Goal: Task Accomplishment & Management: Use online tool/utility

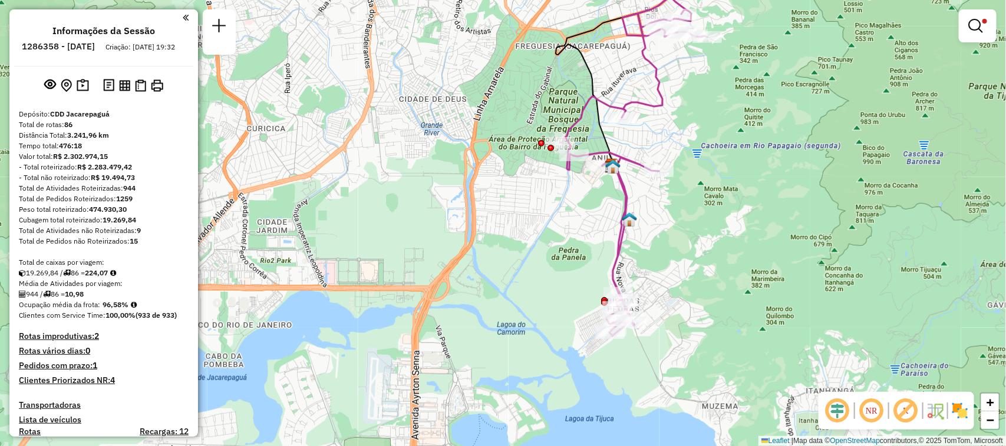
click at [968, 38] on div at bounding box center [977, 25] width 38 height 33
click at [982, 25] on em at bounding box center [975, 26] width 14 height 14
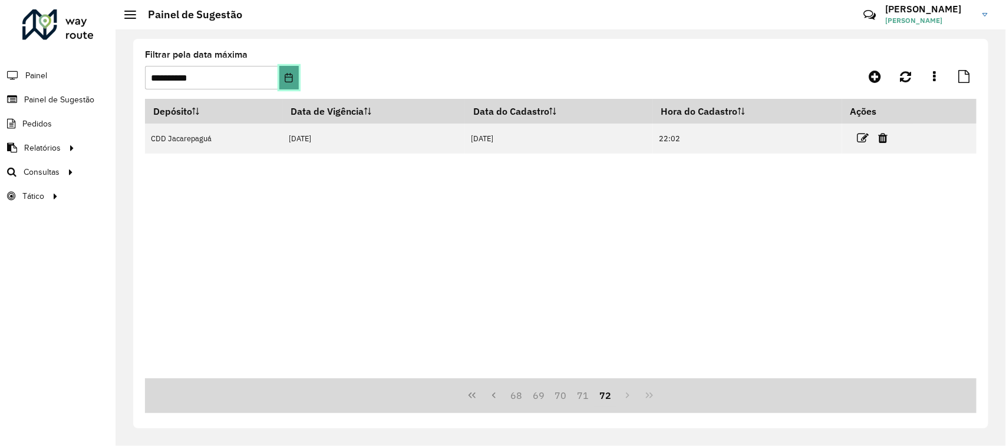
click at [290, 73] on icon "Choose Date" at bounding box center [288, 77] width 9 height 9
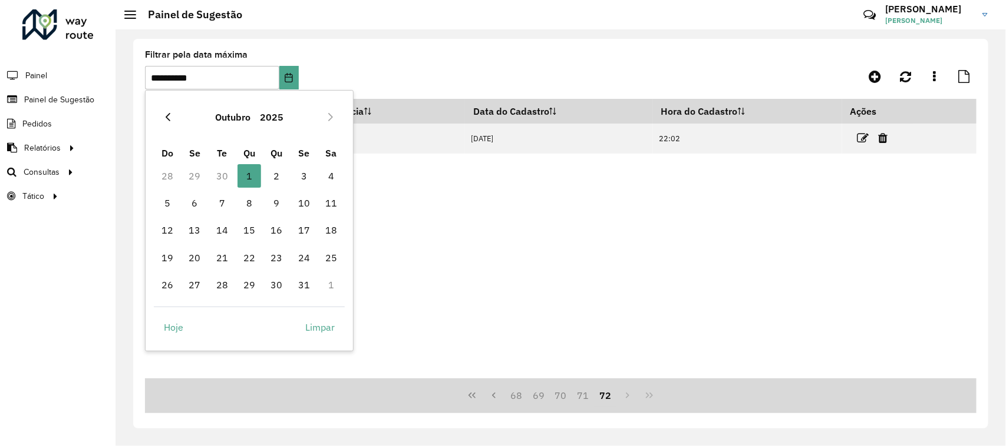
click at [163, 110] on button "Previous Month" at bounding box center [167, 117] width 19 height 19
click at [220, 280] on span "30" at bounding box center [222, 285] width 24 height 24
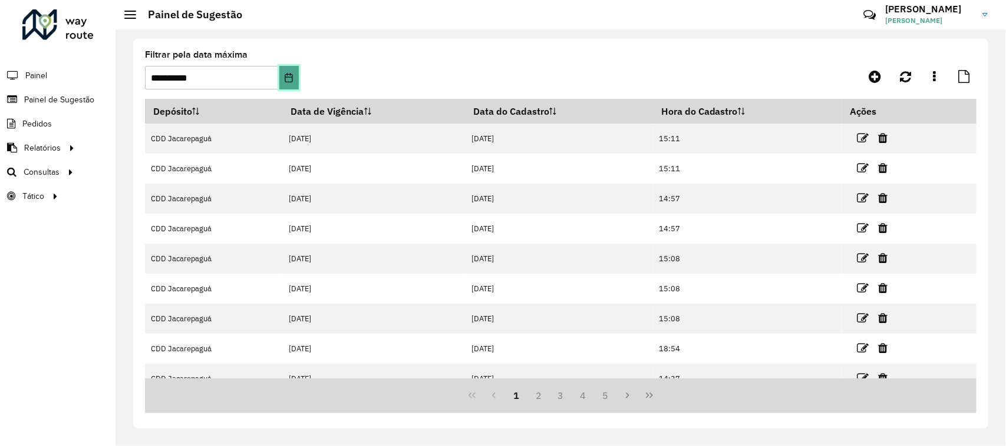
click at [297, 74] on button "Choose Date" at bounding box center [288, 78] width 19 height 24
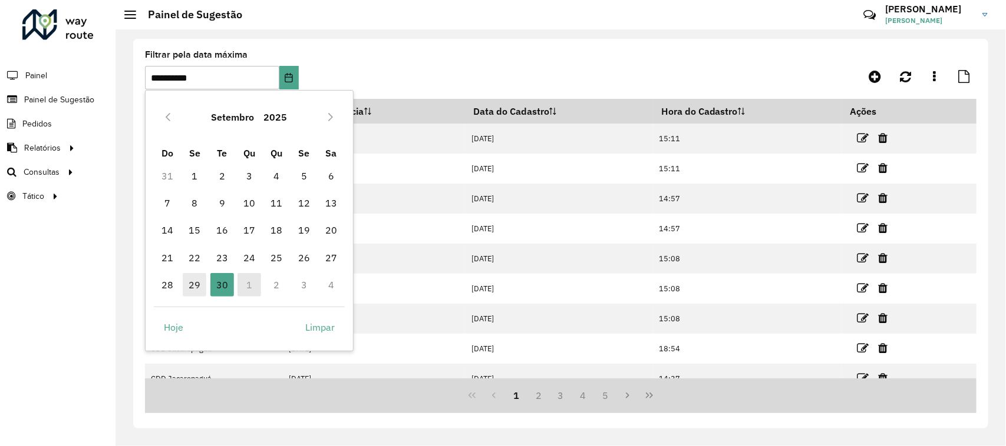
click at [192, 282] on span "29" at bounding box center [195, 285] width 24 height 24
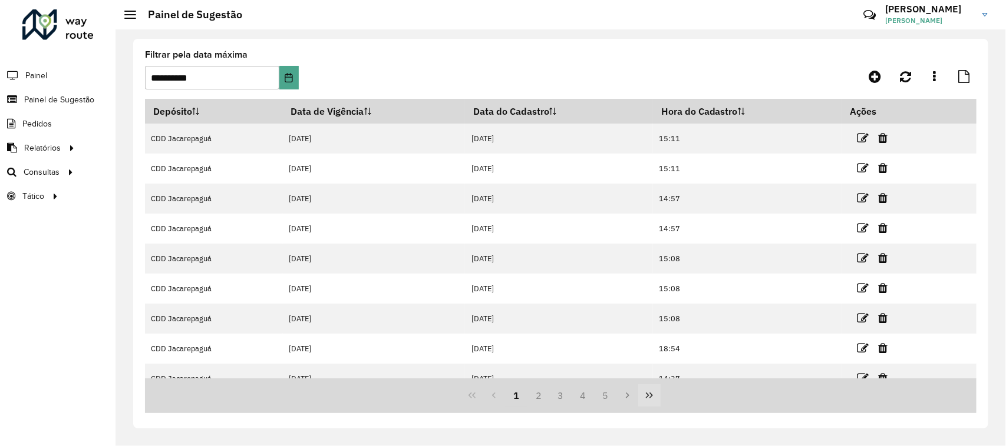
click at [657, 399] on button "Last Page" at bounding box center [649, 396] width 22 height 22
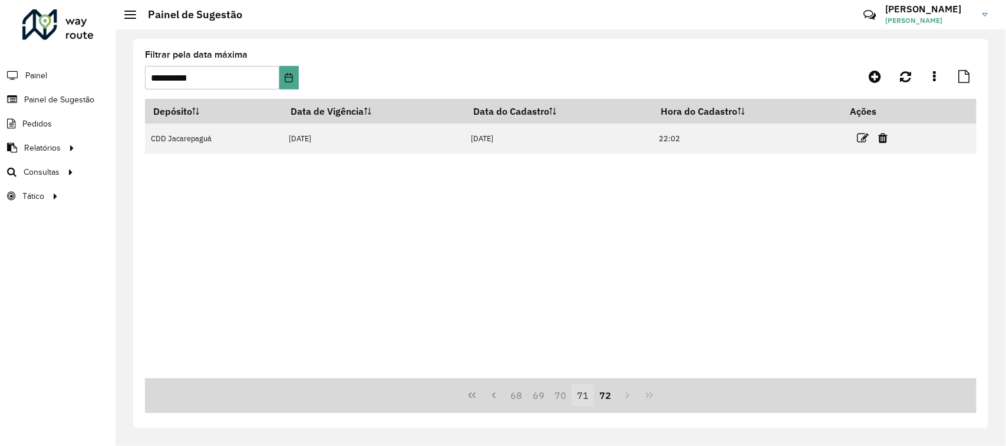
click at [585, 399] on button "71" at bounding box center [582, 396] width 22 height 22
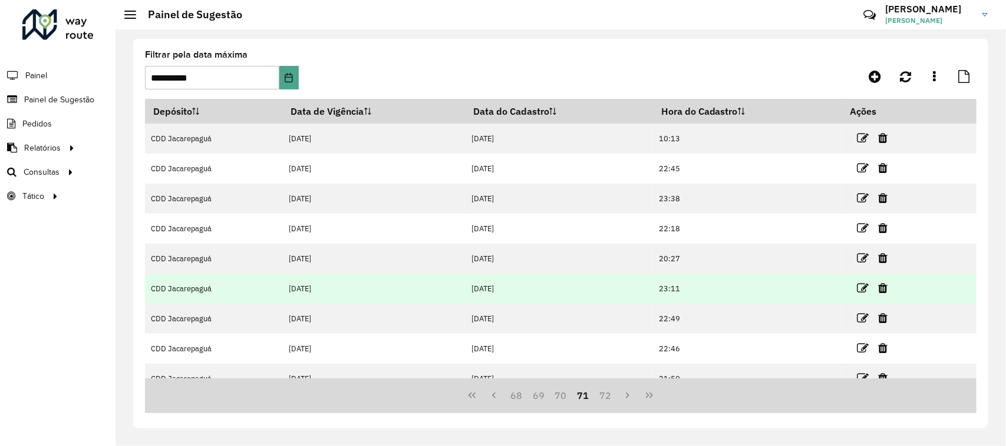
scroll to position [107, 0]
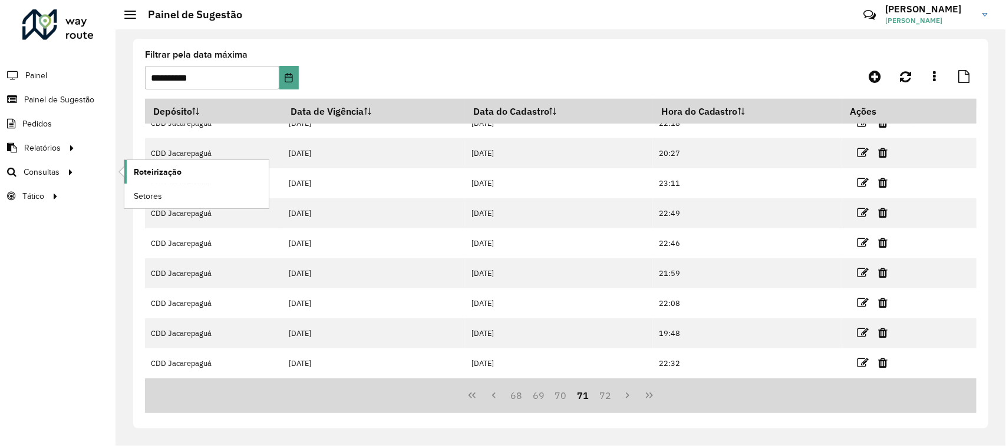
click at [151, 174] on span "Roteirização" at bounding box center [158, 172] width 48 height 12
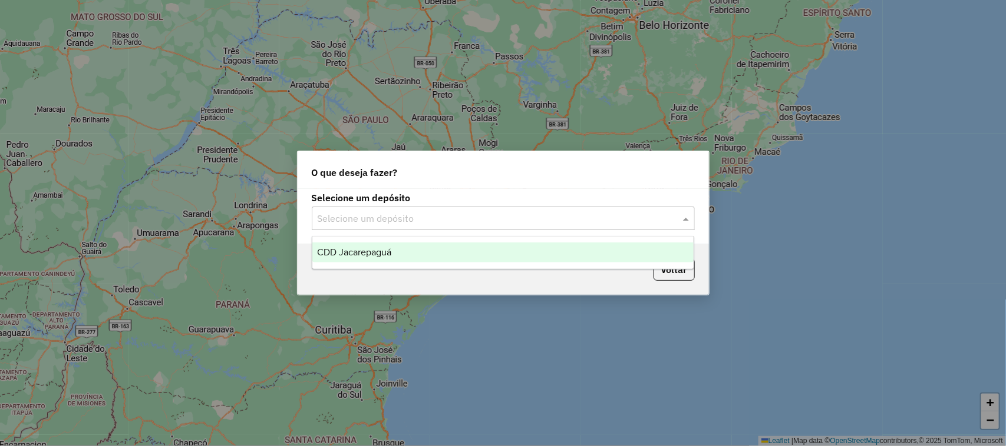
click at [504, 215] on input "text" at bounding box center [491, 219] width 348 height 14
click at [443, 246] on div "CDD Jacarepaguá" at bounding box center [503, 253] width 382 height 20
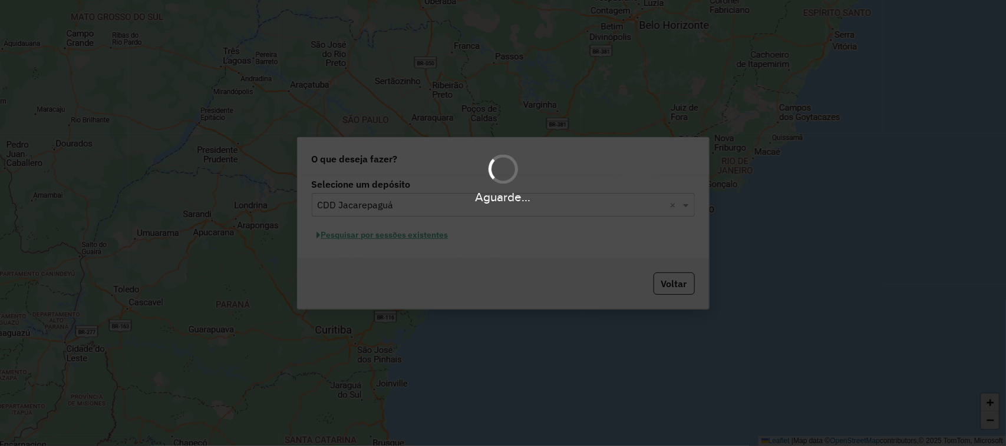
click at [414, 236] on div "Aguarde..." at bounding box center [503, 223] width 1006 height 446
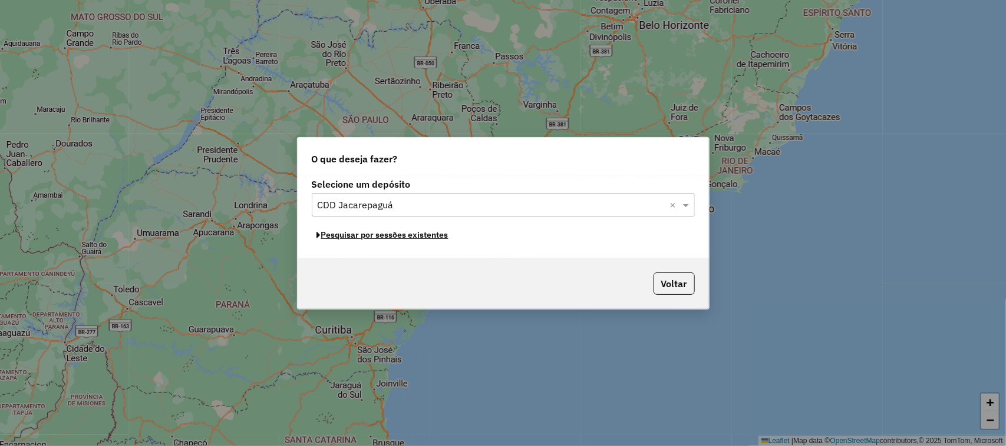
click at [393, 239] on button "Pesquisar por sessões existentes" at bounding box center [383, 235] width 142 height 18
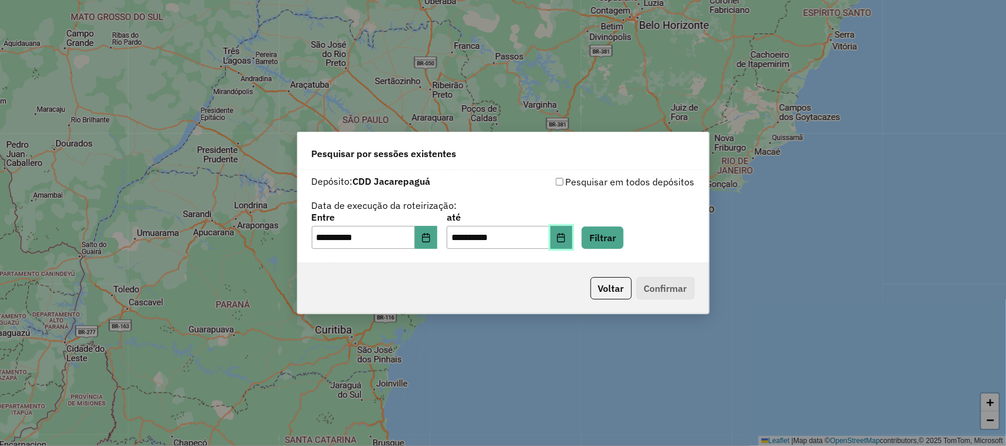
click at [570, 239] on button "Choose Date" at bounding box center [561, 238] width 22 height 24
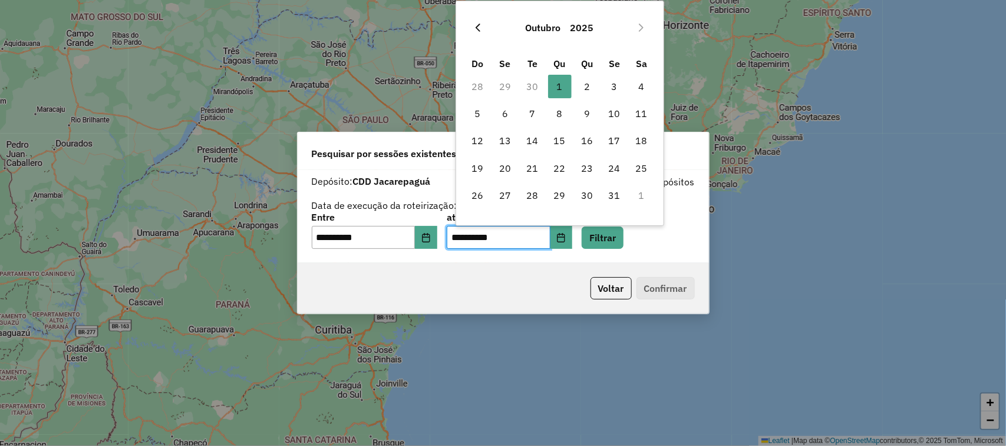
click at [482, 27] on icon "Previous Month" at bounding box center [477, 27] width 9 height 9
click at [534, 199] on span "30" at bounding box center [532, 196] width 24 height 24
type input "**********"
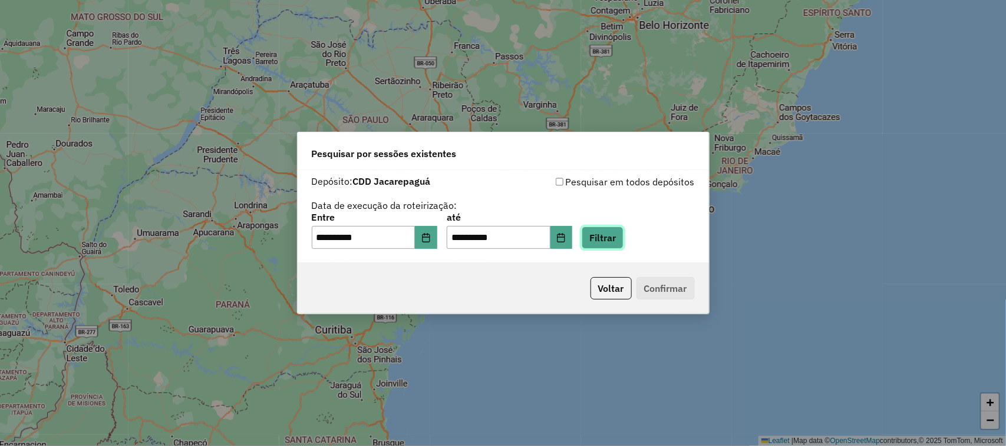
click at [608, 239] on button "Filtrar" at bounding box center [602, 238] width 42 height 22
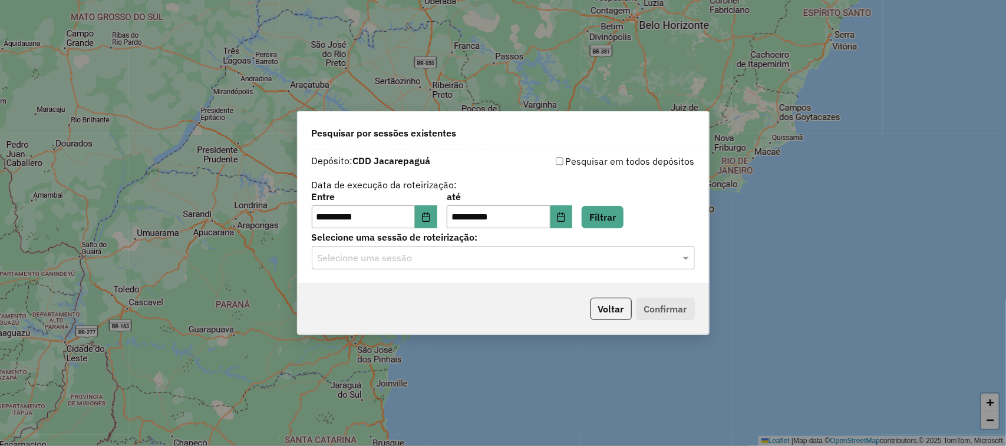
click at [527, 269] on div "Selecione uma sessão" at bounding box center [503, 258] width 383 height 24
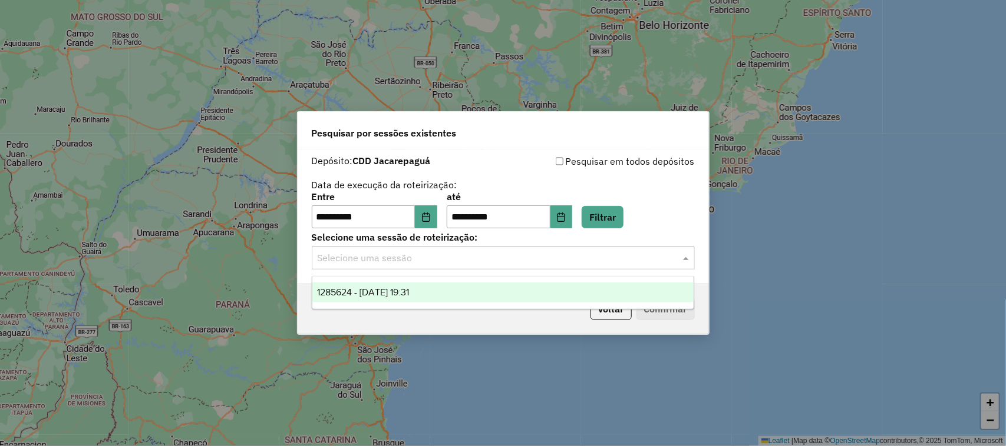
click at [455, 293] on div "1285624 - 30/09/2025 19:31" at bounding box center [503, 293] width 382 height 20
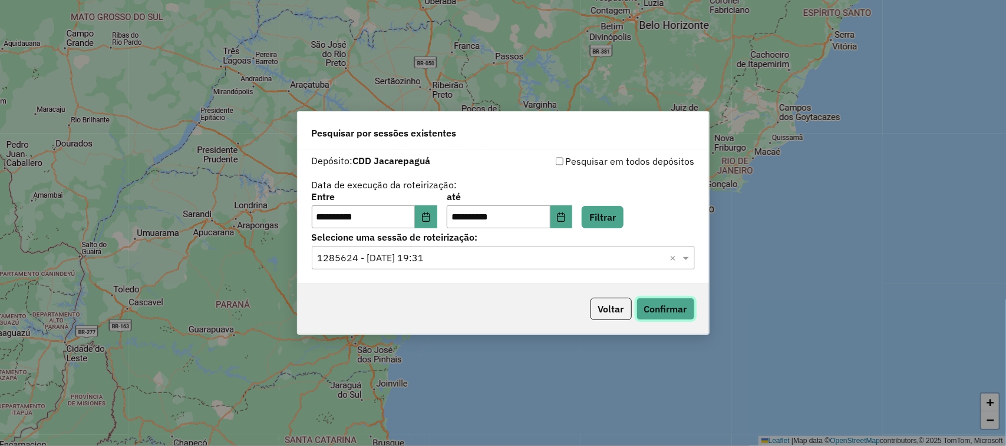
click at [659, 312] on button "Confirmar" at bounding box center [665, 309] width 58 height 22
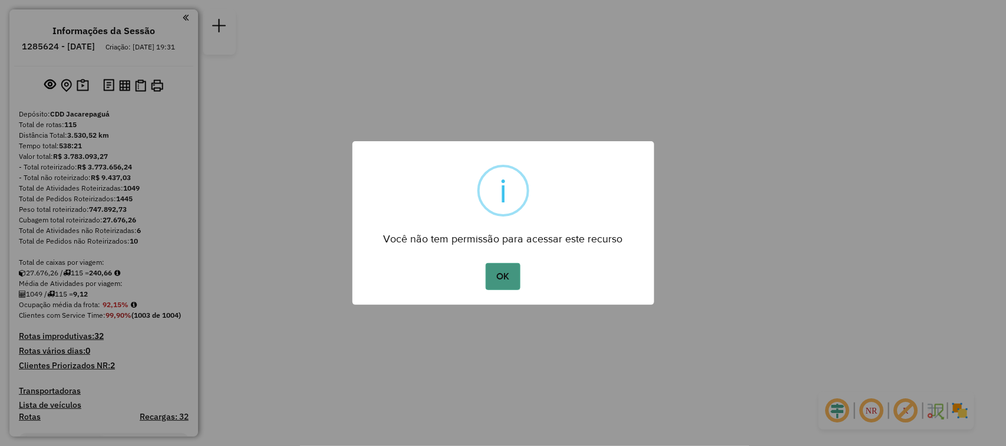
click at [495, 270] on button "OK" at bounding box center [502, 276] width 35 height 27
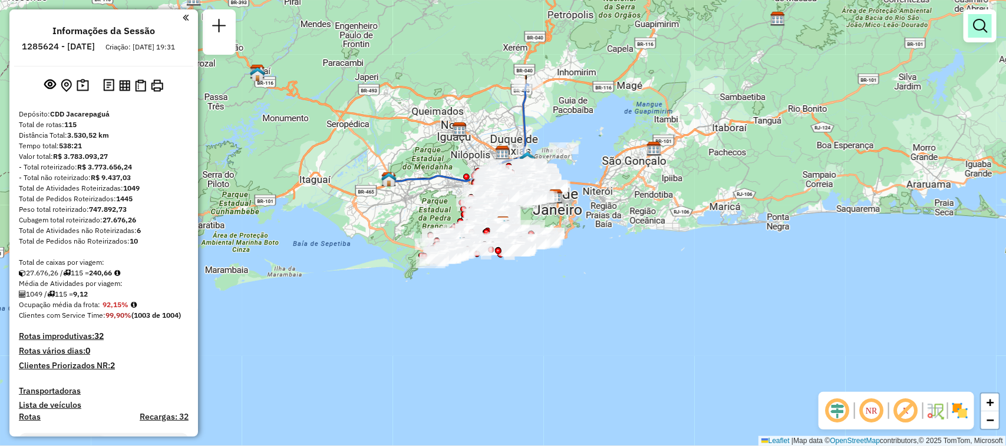
click at [973, 33] on link at bounding box center [980, 26] width 24 height 24
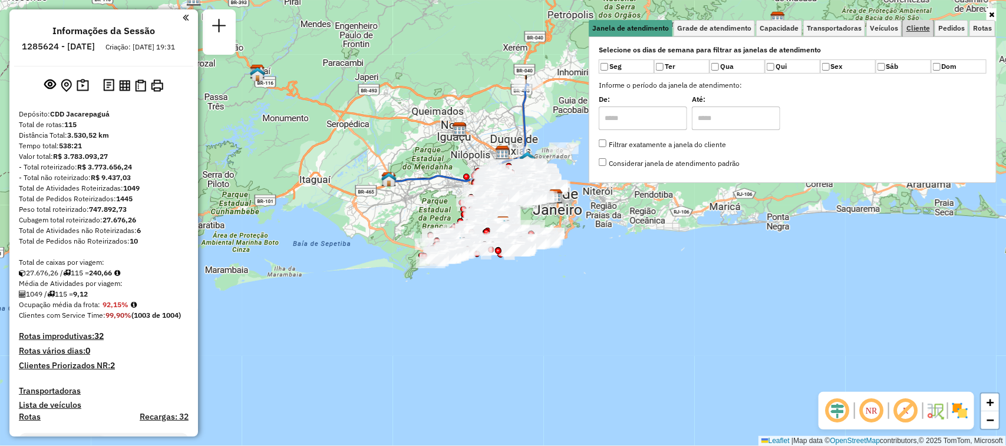
click at [923, 31] on span "Cliente" at bounding box center [918, 28] width 24 height 7
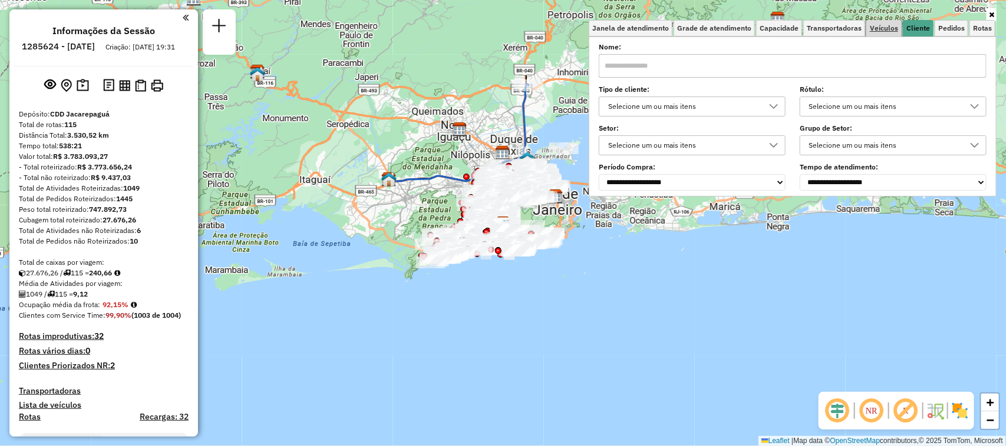
click at [885, 31] on span "Veículos" at bounding box center [883, 28] width 28 height 7
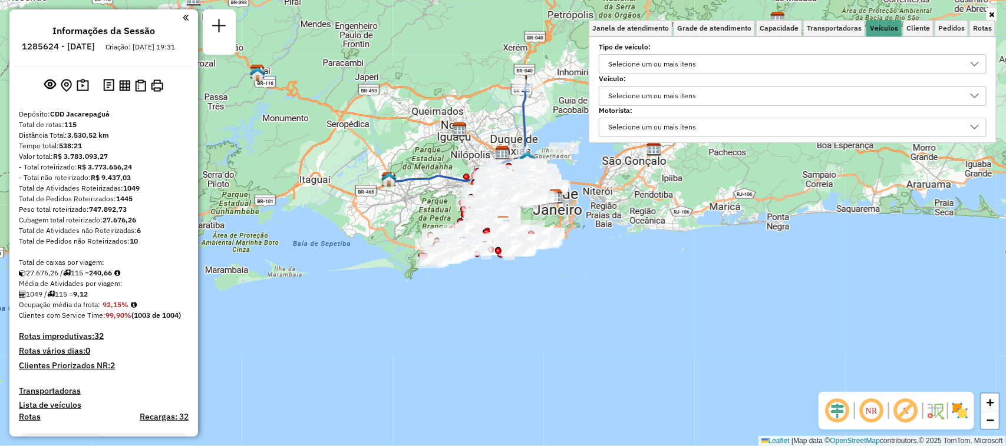
click at [664, 92] on div "Selecione um ou mais itens" at bounding box center [652, 96] width 96 height 19
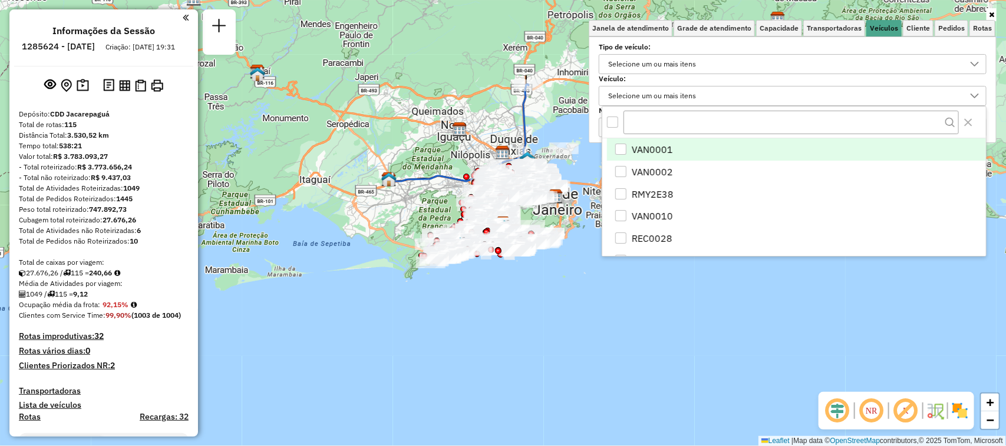
scroll to position [6, 41]
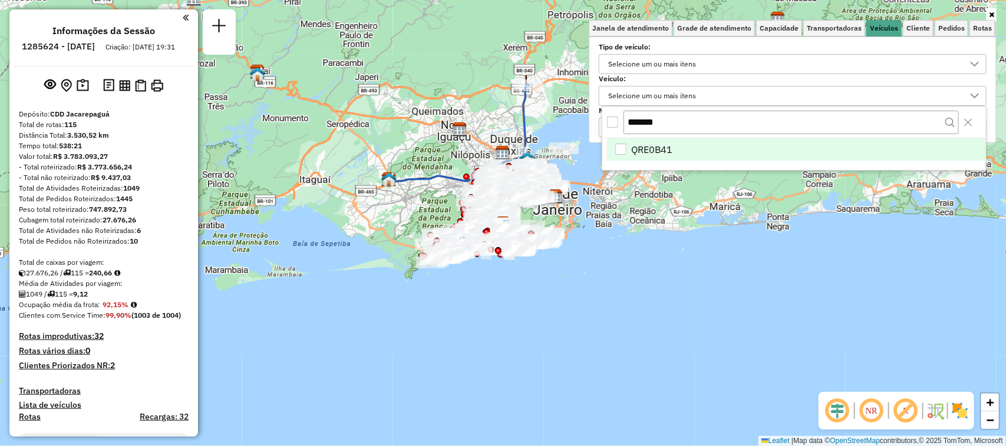
type input "*******"
click at [657, 149] on span "QRE0B41" at bounding box center [651, 150] width 41 height 14
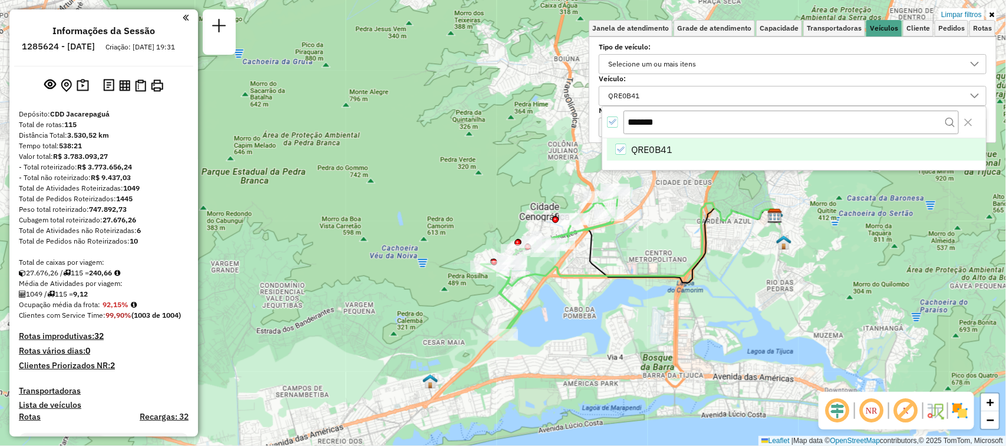
drag, startPoint x: 454, startPoint y: 271, endPoint x: 578, endPoint y: 305, distance: 128.9
click at [578, 305] on div "Limpar filtros Janela de atendimento Grade de atendimento Capacidade Transporta…" at bounding box center [503, 223] width 1006 height 446
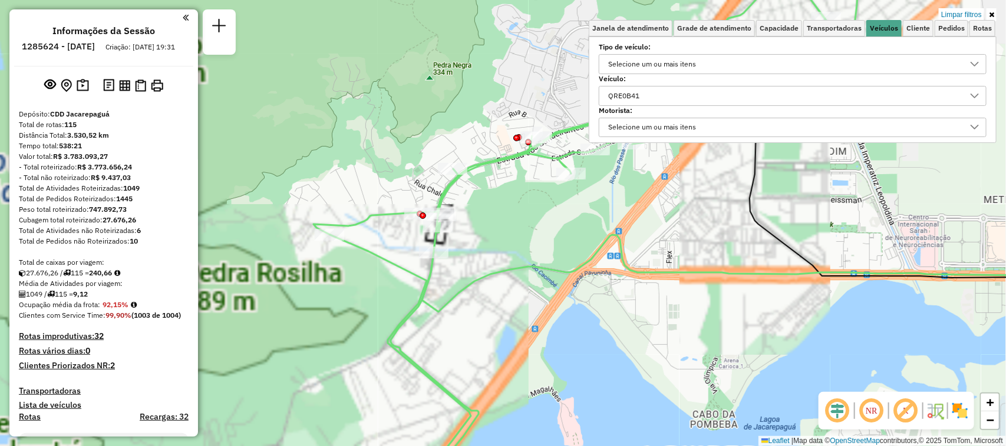
click at [991, 12] on icon at bounding box center [990, 14] width 5 height 7
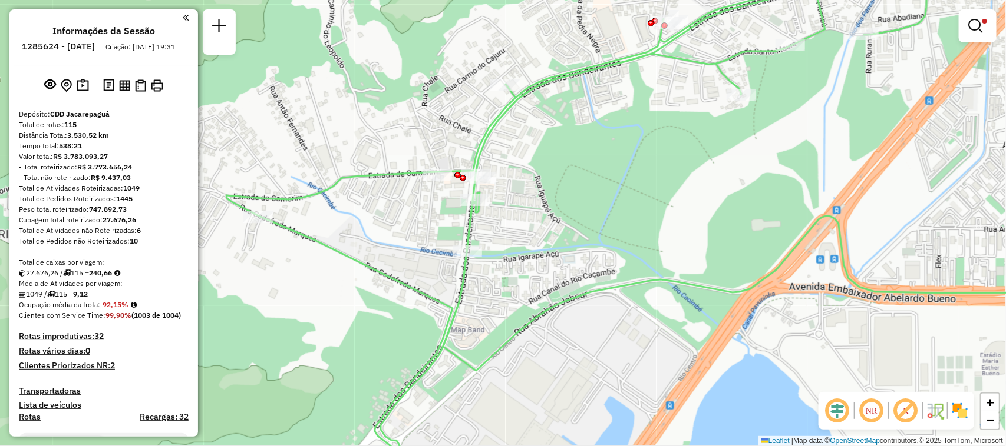
drag, startPoint x: 504, startPoint y: 212, endPoint x: 557, endPoint y: 194, distance: 55.9
click at [557, 194] on div "Limpar filtros Janela de atendimento Grade de atendimento Capacidade Transporta…" at bounding box center [503, 223] width 1006 height 446
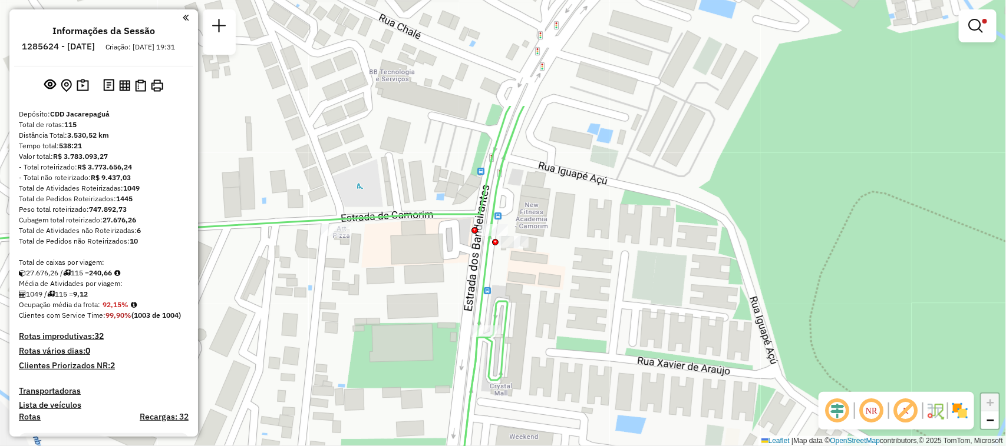
drag, startPoint x: 378, startPoint y: 133, endPoint x: 417, endPoint y: 283, distance: 155.7
click at [417, 283] on div "Limpar filtros Janela de atendimento Grade de atendimento Capacidade Transporta…" at bounding box center [503, 223] width 1006 height 446
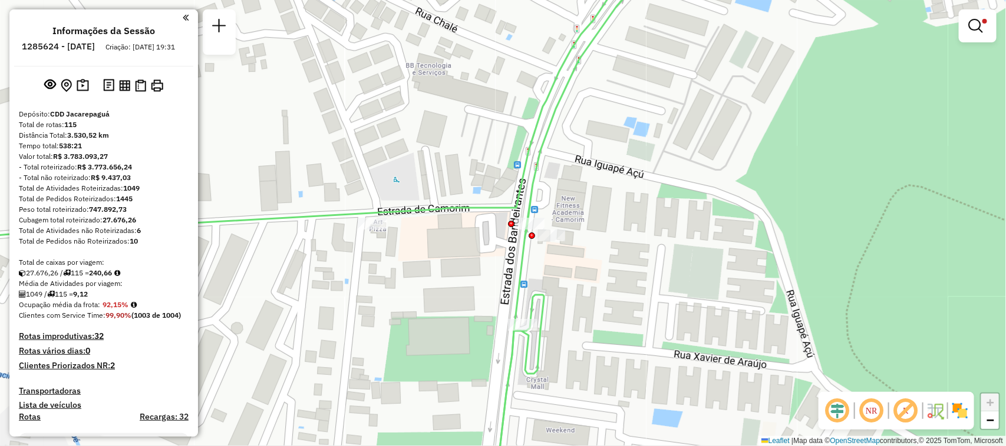
drag, startPoint x: 554, startPoint y: 201, endPoint x: 590, endPoint y: 195, distance: 37.1
click at [590, 195] on div "Limpar filtros Janela de atendimento Grade de atendimento Capacidade Transporta…" at bounding box center [503, 223] width 1006 height 446
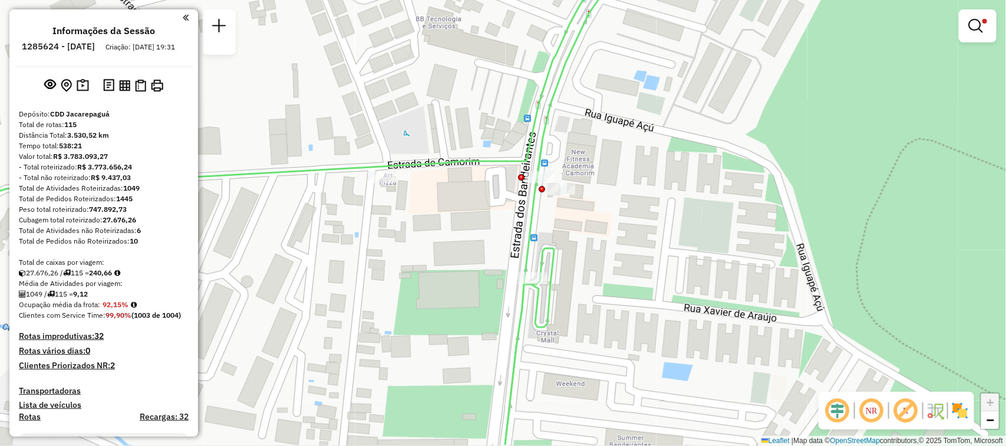
drag, startPoint x: 629, startPoint y: 269, endPoint x: 639, endPoint y: 223, distance: 47.2
click at [639, 223] on div "Limpar filtros Janela de atendimento Grade de atendimento Capacidade Transporta…" at bounding box center [503, 223] width 1006 height 446
click at [930, 409] on img at bounding box center [934, 411] width 19 height 19
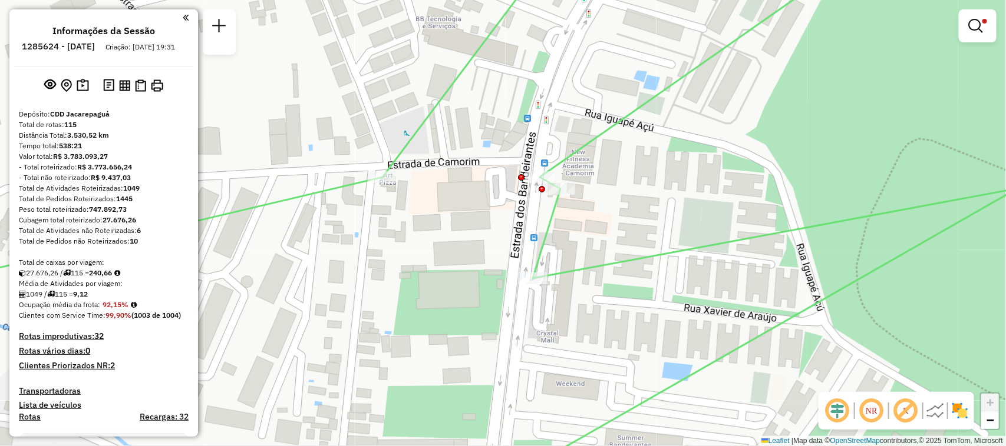
click at [929, 414] on img at bounding box center [934, 411] width 19 height 19
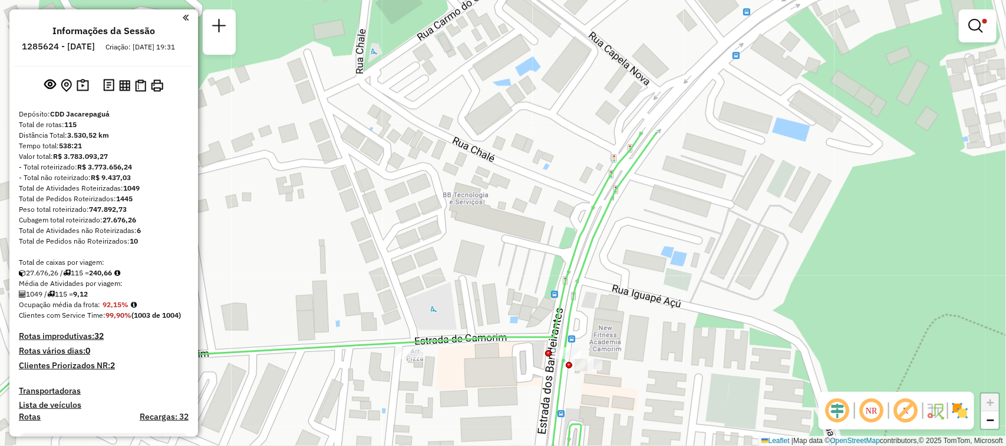
drag, startPoint x: 599, startPoint y: 217, endPoint x: 617, endPoint y: 393, distance: 177.7
click at [617, 393] on div "Limpar filtros Janela de atendimento Grade de atendimento Capacidade Transporta…" at bounding box center [503, 223] width 1006 height 446
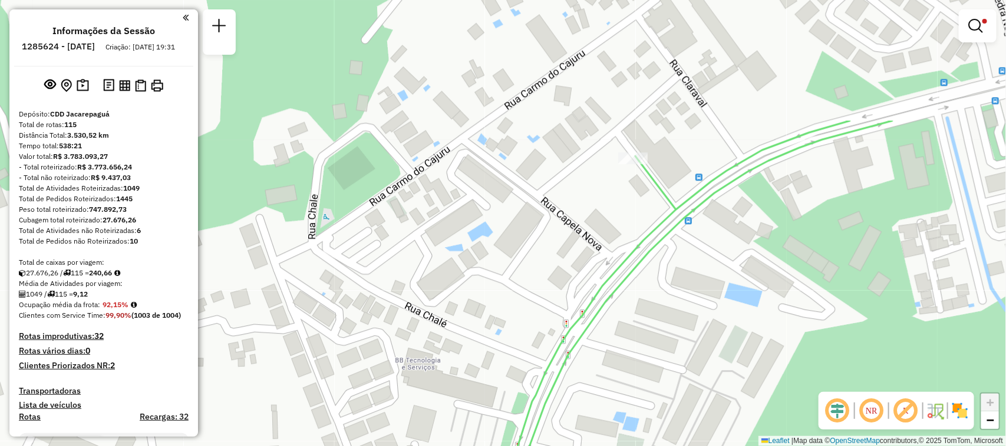
drag, startPoint x: 635, startPoint y: 213, endPoint x: 587, endPoint y: 379, distance: 172.3
click at [587, 379] on div "Limpar filtros Janela de atendimento Grade de atendimento Capacidade Transporta…" at bounding box center [503, 223] width 1006 height 446
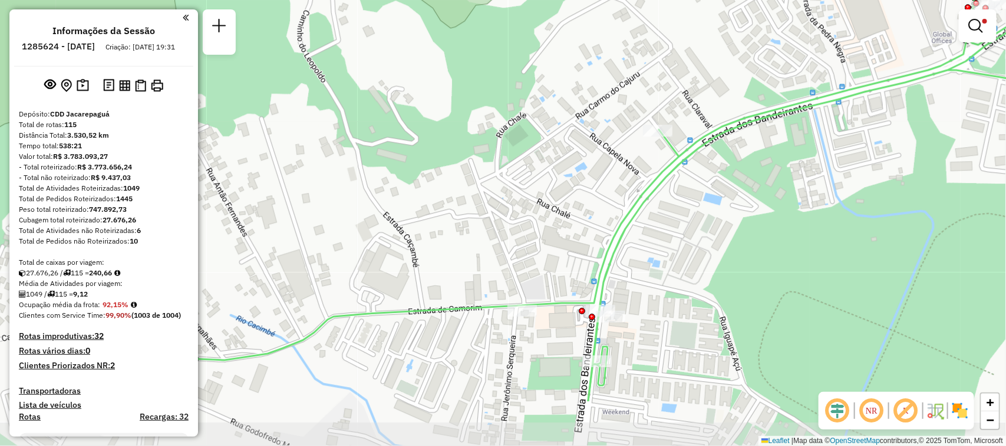
drag, startPoint x: 603, startPoint y: 352, endPoint x: 623, endPoint y: 262, distance: 92.5
click at [623, 262] on div "Limpar filtros Janela de atendimento Grade de atendimento Capacidade Transporta…" at bounding box center [503, 223] width 1006 height 446
